Goal: Information Seeking & Learning: Learn about a topic

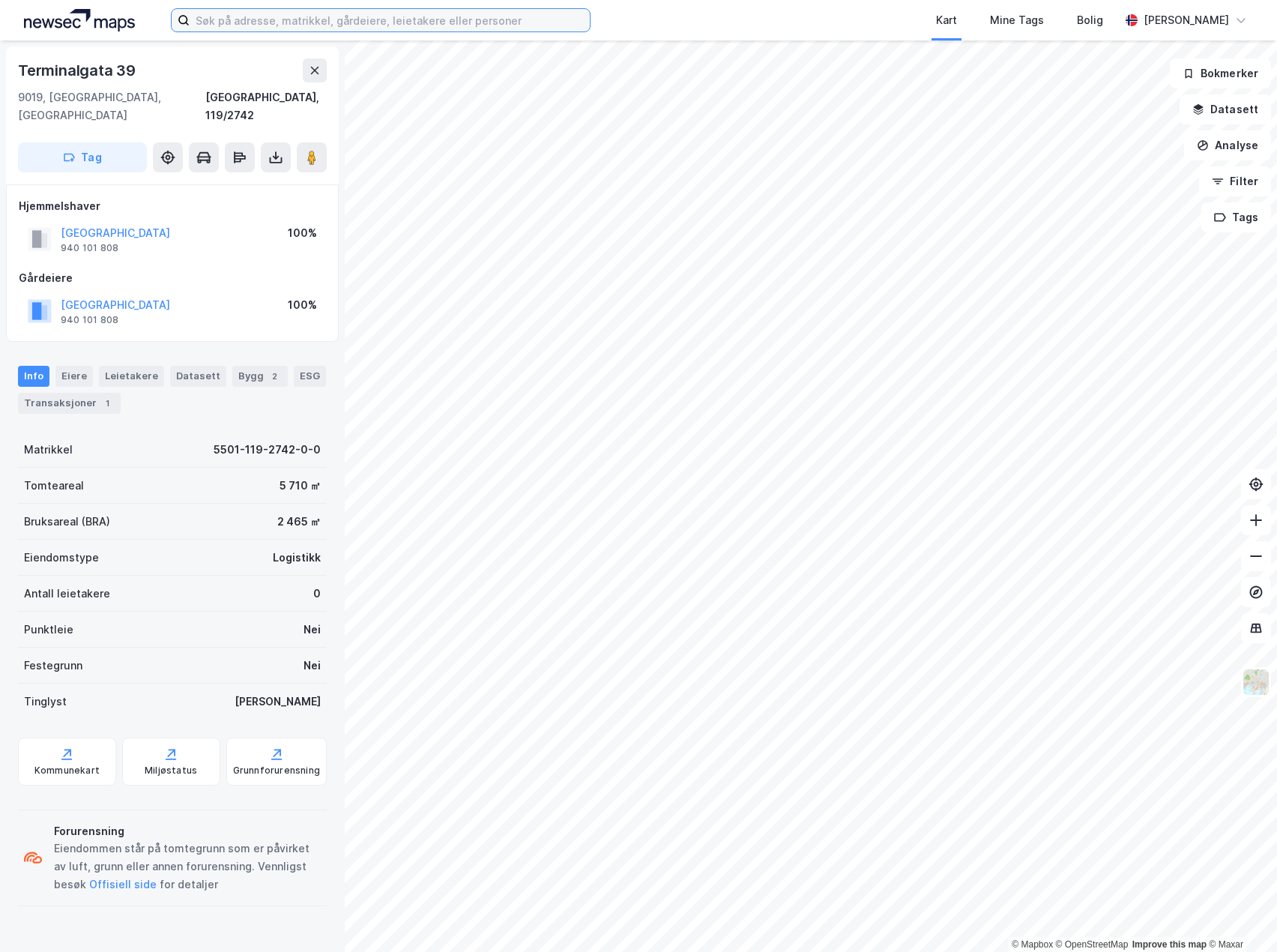
click at [476, 12] on input at bounding box center [390, 20] width 400 height 23
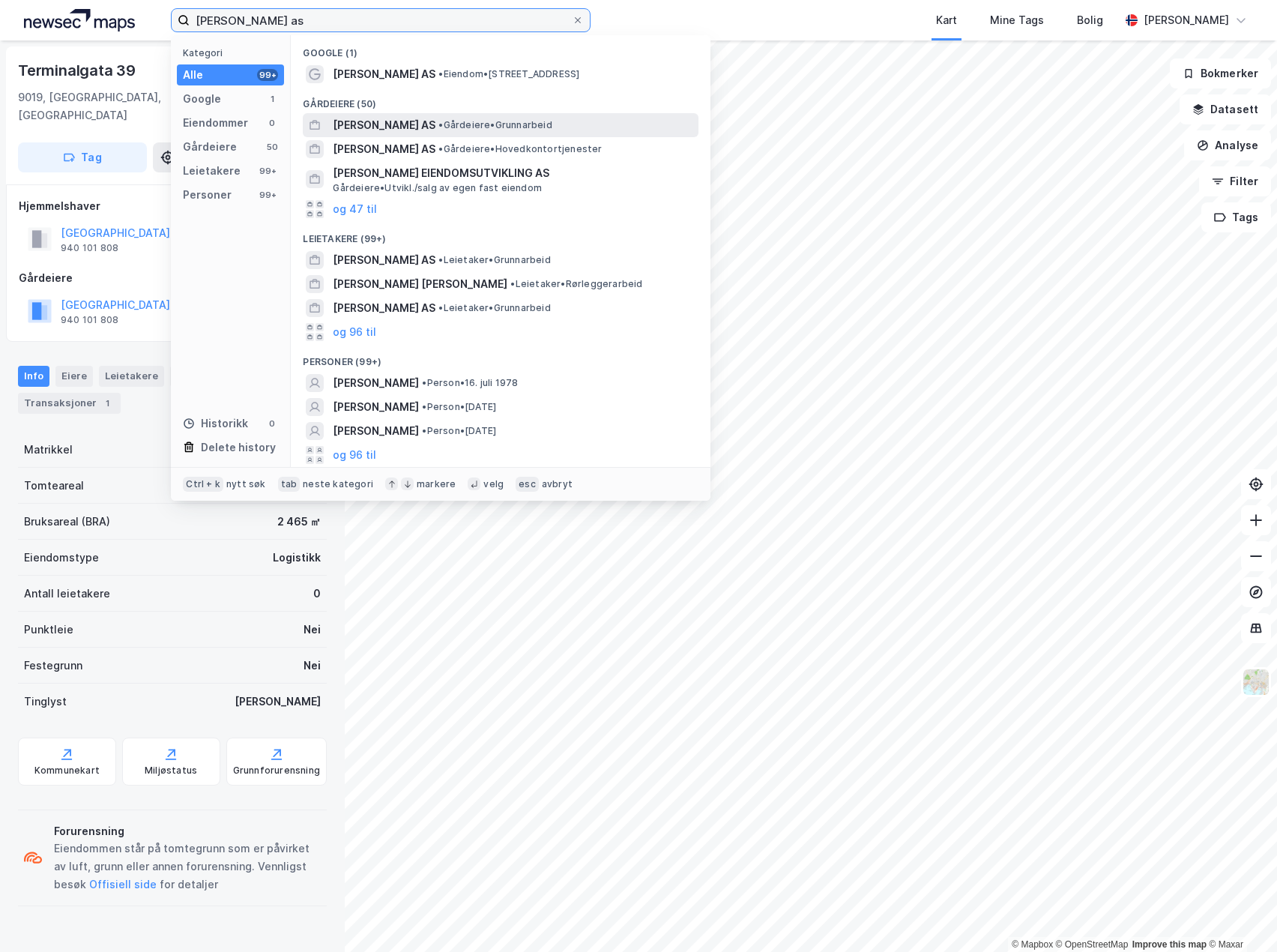
type input "ronny hermansen as"
click at [403, 131] on span "[PERSON_NAME] AS" at bounding box center [384, 125] width 103 height 18
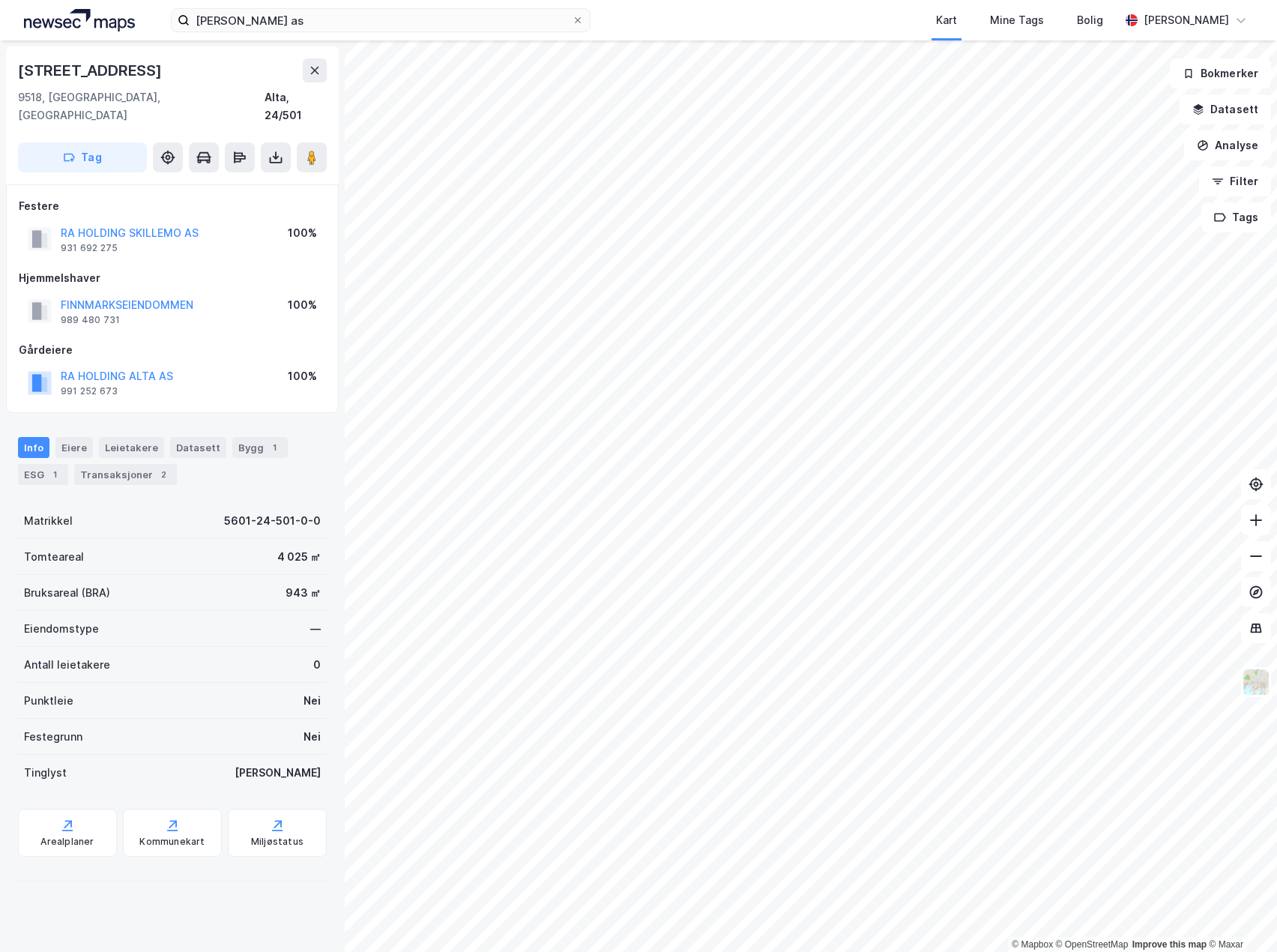
click at [293, 483] on div "Info Eiere Leietakere Datasett Bygg 1 ESG 1 Transaksjoner 2 Matrikkel 5601-24-5…" at bounding box center [172, 653] width 309 height 469
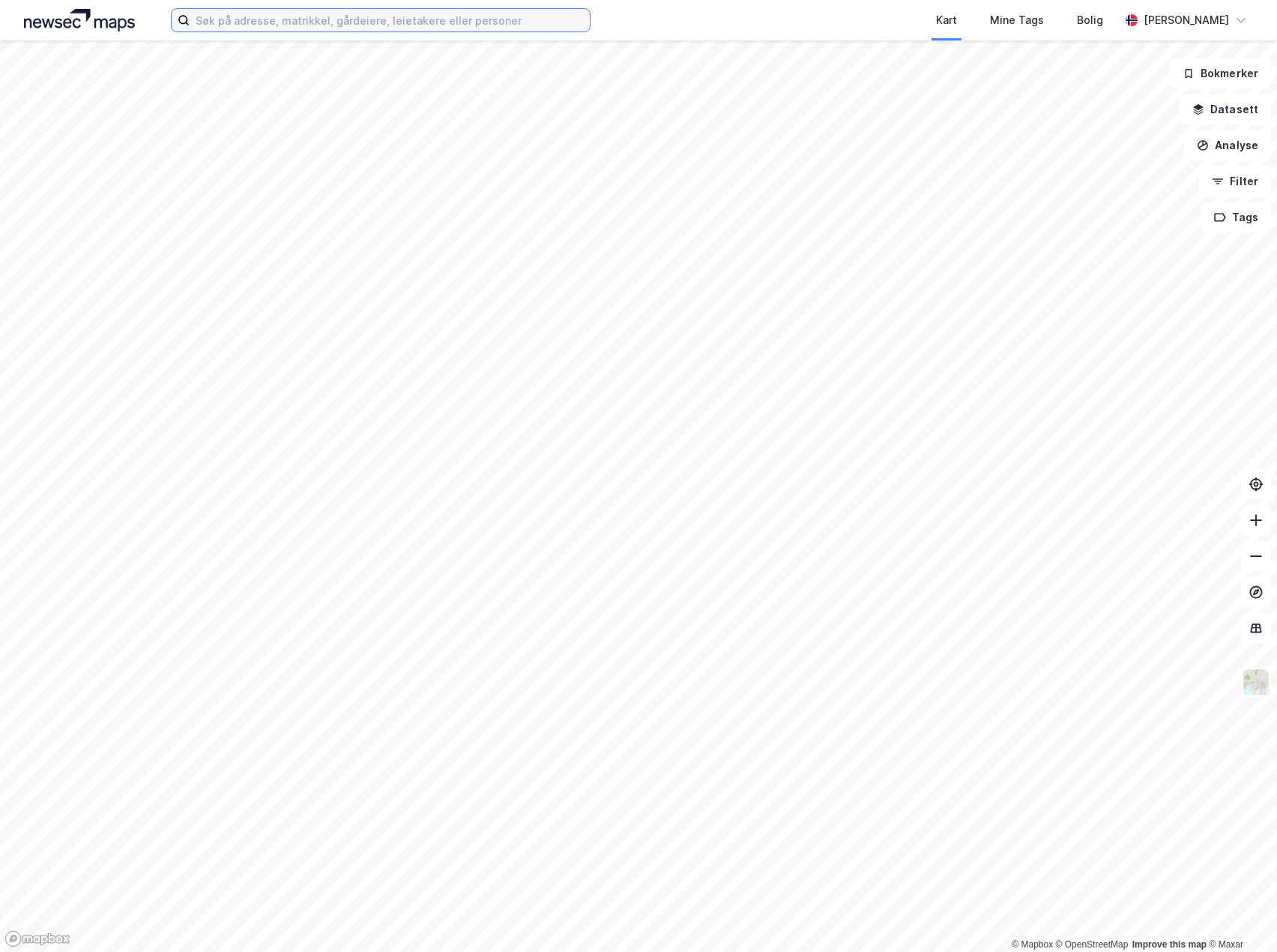
click at [355, 19] on input at bounding box center [390, 20] width 400 height 23
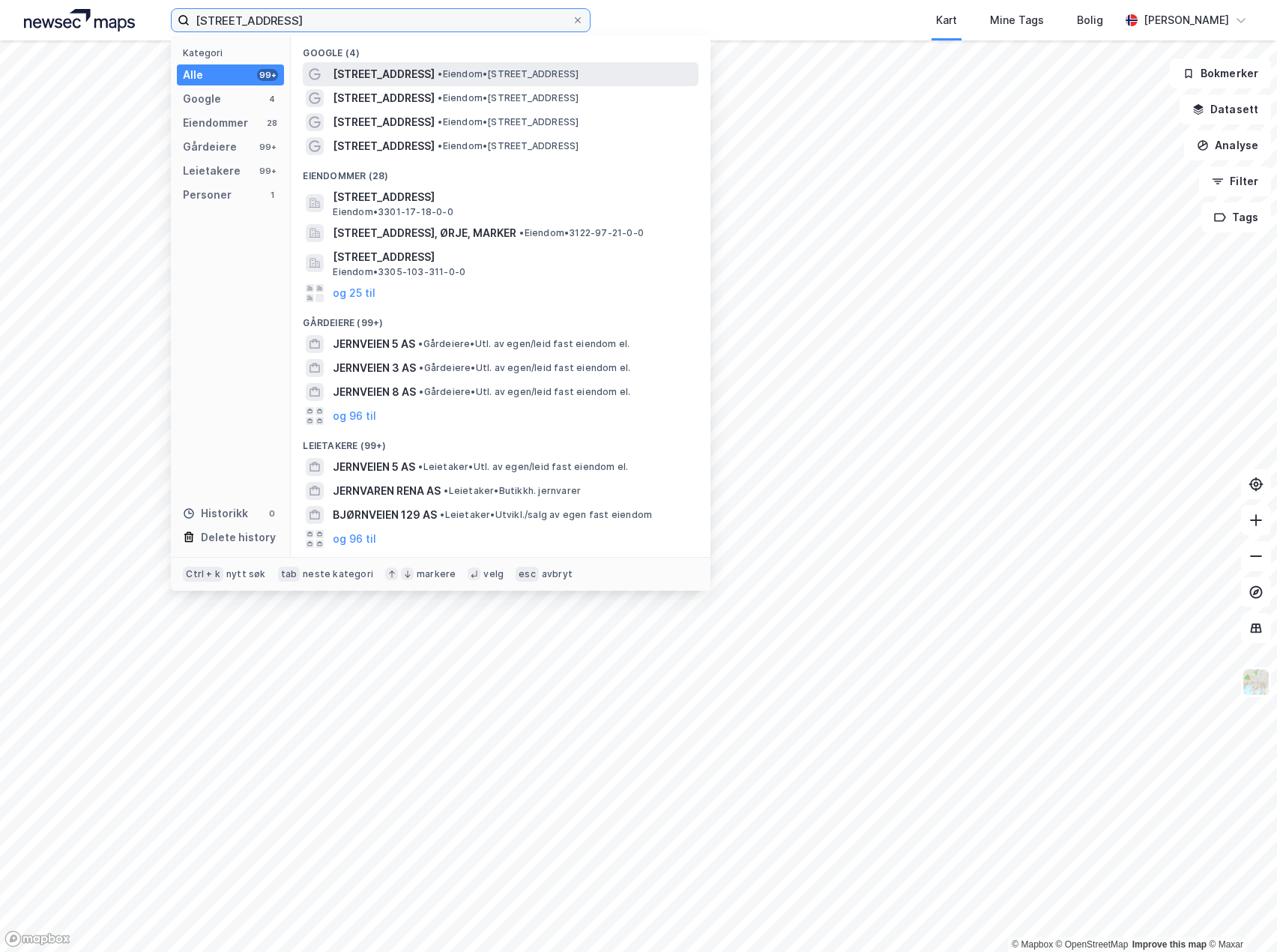
type input "[STREET_ADDRESS]"
click at [438, 78] on span "•" at bounding box center [440, 74] width 5 height 11
